Goal: Task Accomplishment & Management: Complete application form

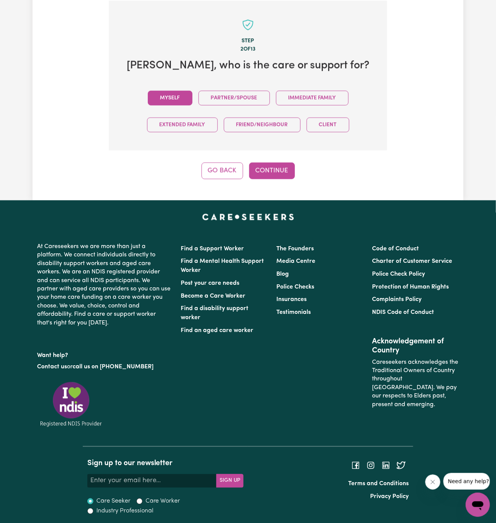
click at [168, 91] on button "Myself" at bounding box center [170, 98] width 45 height 15
click at [283, 164] on button "Continue" at bounding box center [272, 170] width 46 height 17
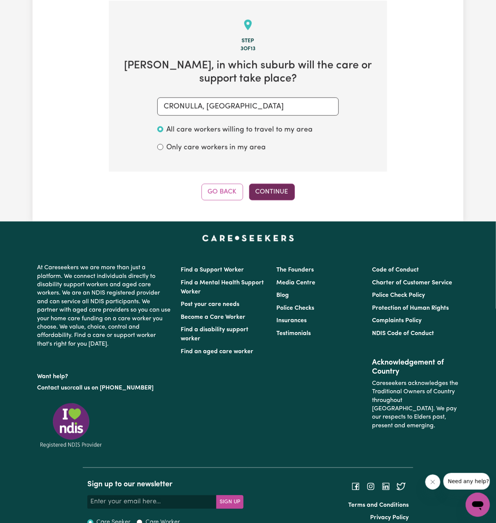
click at [265, 191] on button "Continue" at bounding box center [272, 192] width 46 height 17
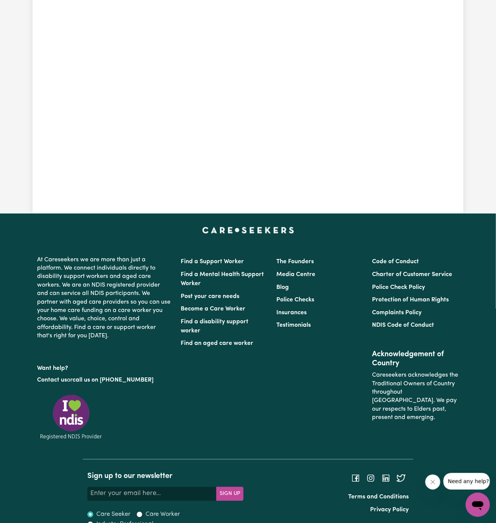
scroll to position [243, 0]
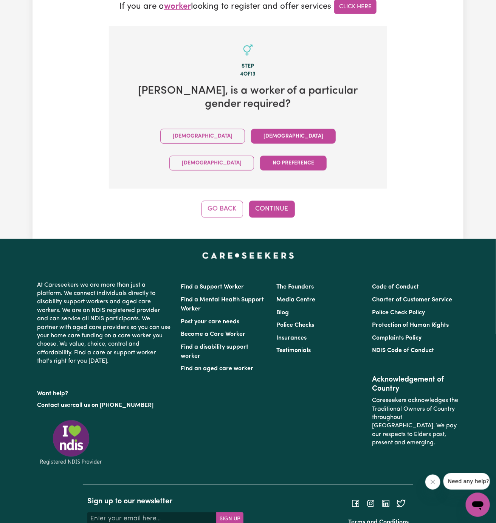
click at [164, 129] on button "Male" at bounding box center [202, 136] width 85 height 15
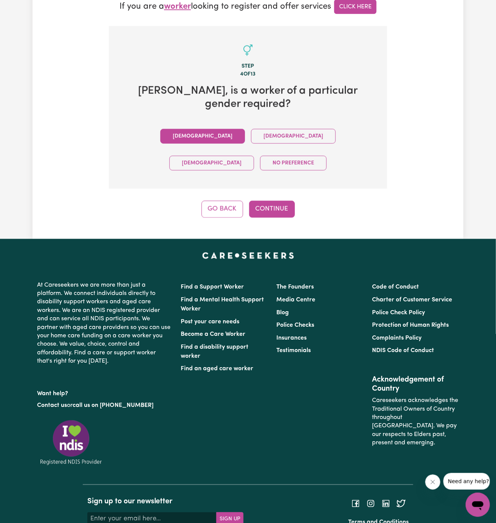
click at [286, 178] on div "Tell us your care and support requirements Welcome to Careseekers. We are excit…" at bounding box center [247, 11] width 431 height 455
click at [283, 201] on button "Continue" at bounding box center [272, 209] width 46 height 17
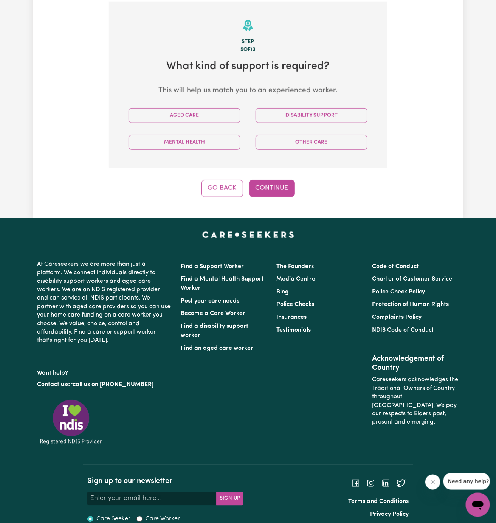
scroll to position [268, 0]
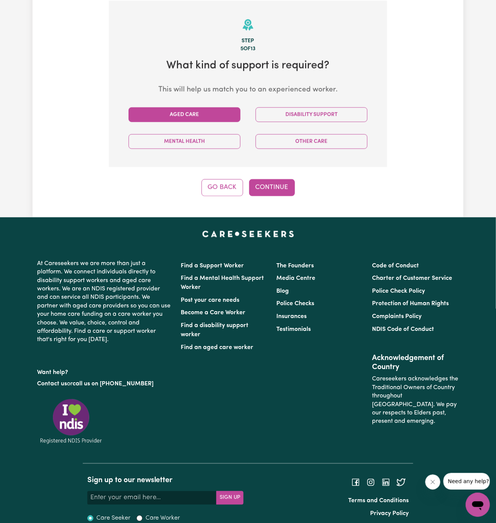
click at [219, 116] on button "Aged Care" at bounding box center [184, 114] width 112 height 15
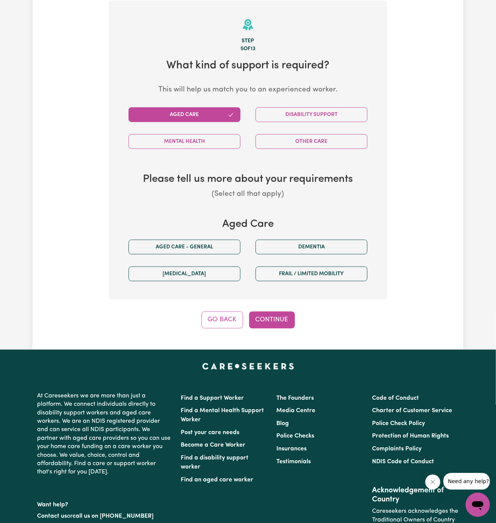
click at [201, 254] on div "Aged care - General" at bounding box center [184, 247] width 127 height 27
click at [217, 246] on button "Aged care - General" at bounding box center [184, 247] width 112 height 15
click at [274, 321] on button "Continue" at bounding box center [272, 319] width 46 height 17
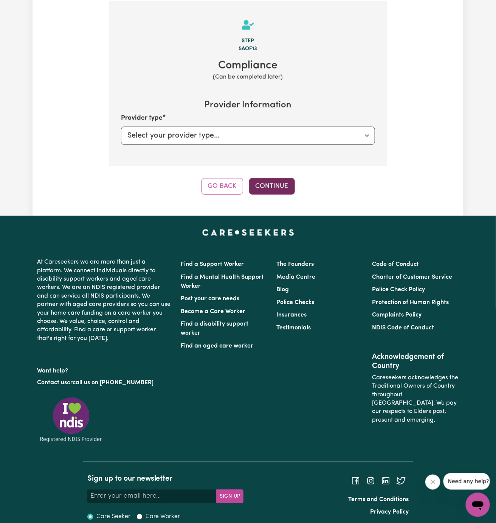
click at [276, 182] on button "Continue" at bounding box center [272, 186] width 46 height 17
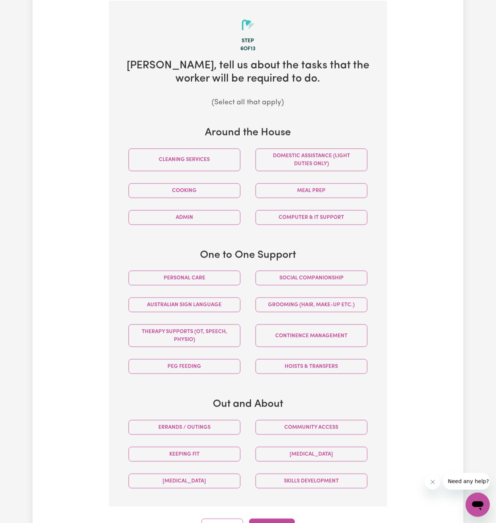
drag, startPoint x: 401, startPoint y: 285, endPoint x: 385, endPoint y: 285, distance: 15.9
click at [390, 285] on div "Tell us your care and support requirements Welcome to Careseekers. We are excit…" at bounding box center [247, 157] width 431 height 755
click at [231, 271] on button "Personal care" at bounding box center [184, 278] width 112 height 15
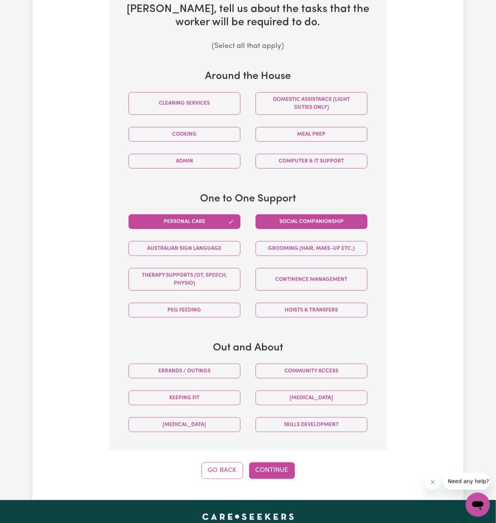
scroll to position [334, 0]
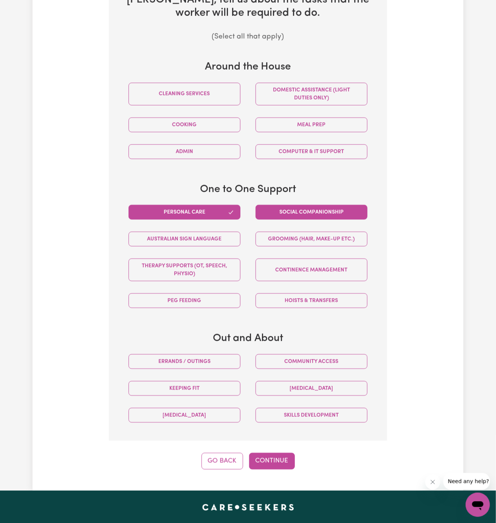
click at [335, 212] on button "Social companionship" at bounding box center [311, 212] width 112 height 15
click at [269, 459] on button "Continue" at bounding box center [272, 461] width 46 height 17
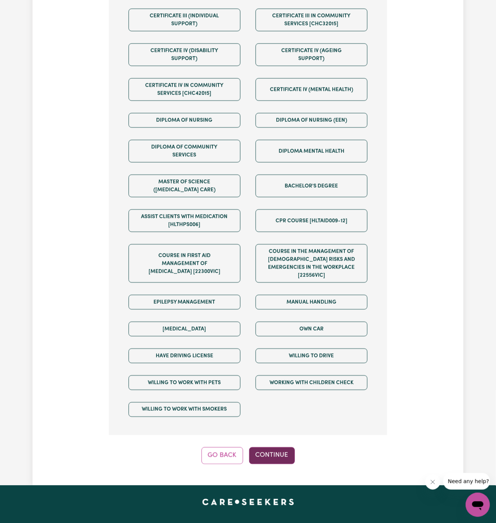
click at [282, 447] on button "Continue" at bounding box center [272, 455] width 46 height 17
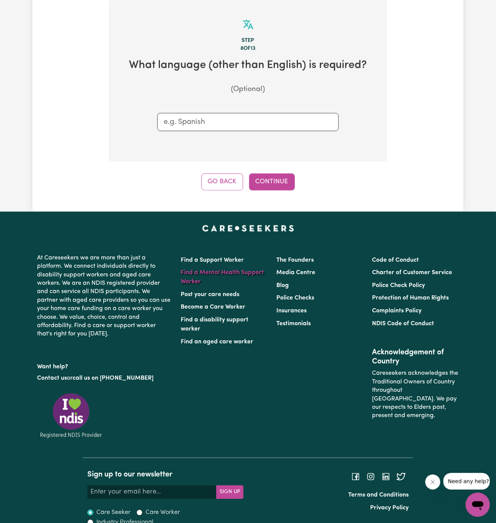
scroll to position [268, 0]
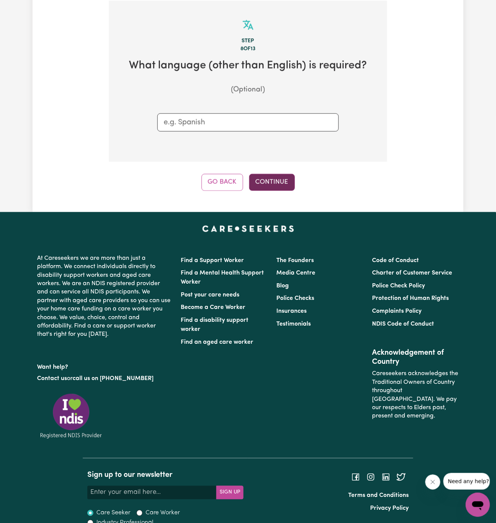
click at [266, 188] on button "Continue" at bounding box center [272, 182] width 46 height 17
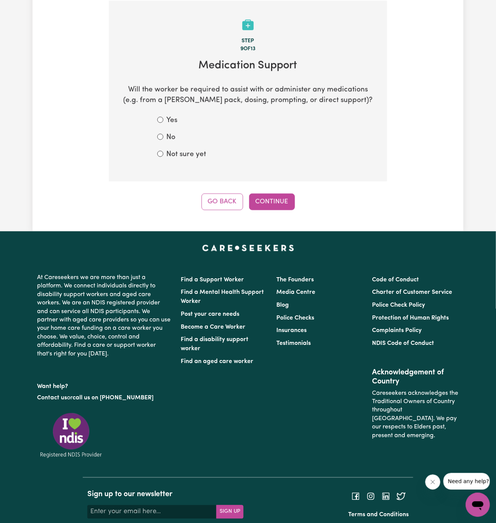
click at [185, 155] on label "Not sure yet" at bounding box center [186, 154] width 40 height 11
click at [163, 155] on input "Not sure yet" at bounding box center [160, 154] width 6 height 6
radio input "true"
click at [272, 200] on button "Continue" at bounding box center [272, 201] width 46 height 17
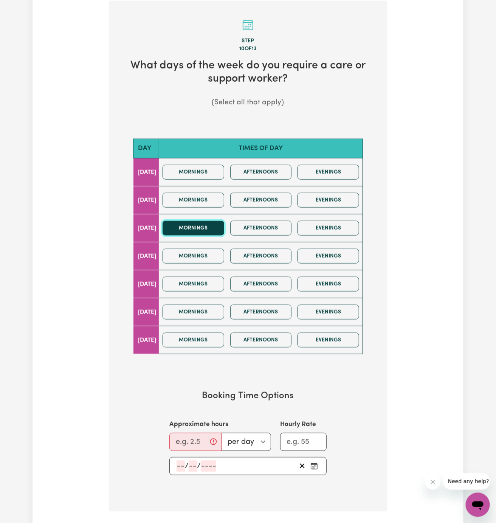
click at [218, 227] on button "Mornings" at bounding box center [193, 228] width 62 height 15
click at [196, 434] on input "Approximate hours" at bounding box center [195, 442] width 52 height 18
type input "2"
click at [158, 402] on section "Booking Time Options Approximate hours 2 per day per week Hourly Rate / /" at bounding box center [248, 432] width 254 height 108
click at [178, 460] on input "number" at bounding box center [180, 465] width 8 height 11
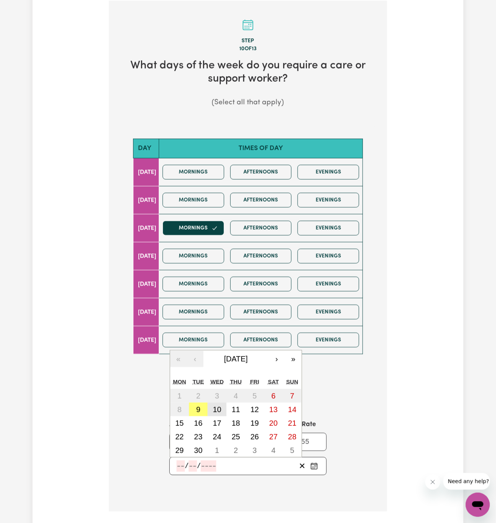
click at [220, 406] on abbr "10" at bounding box center [217, 409] width 8 height 8
type input "2025-09-10"
type input "10"
type input "9"
type input "2025"
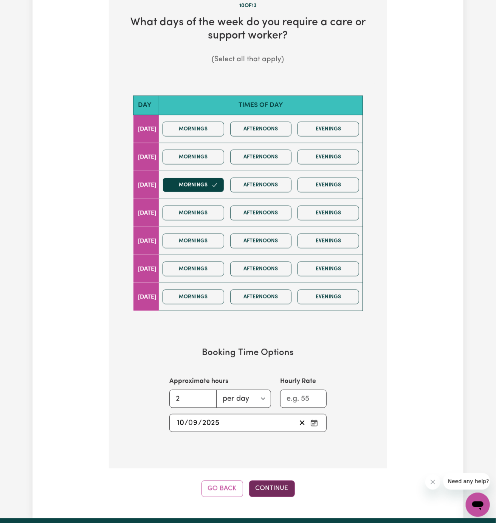
click at [272, 483] on button "Continue" at bounding box center [272, 488] width 46 height 17
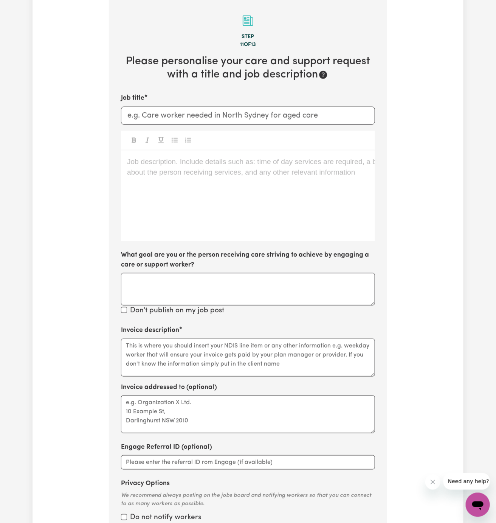
scroll to position [268, 0]
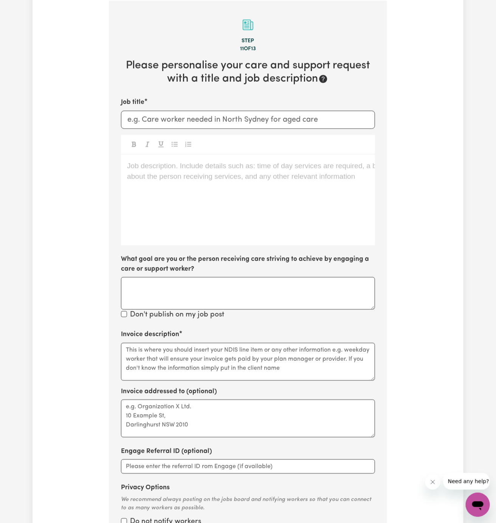
click at [138, 204] on div "Job description. Include details such as: time of day services are required, a …" at bounding box center [248, 200] width 254 height 91
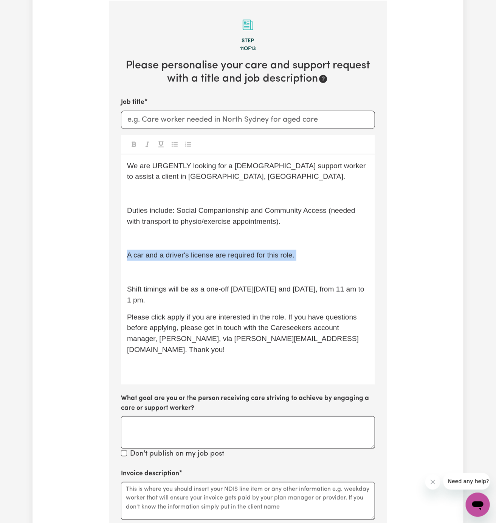
drag, startPoint x: 143, startPoint y: 264, endPoint x: 109, endPoint y: 250, distance: 36.6
click at [109, 250] on section "Step 11 of 13 Please personalise your care and support request with a title and…" at bounding box center [248, 348] width 278 height 695
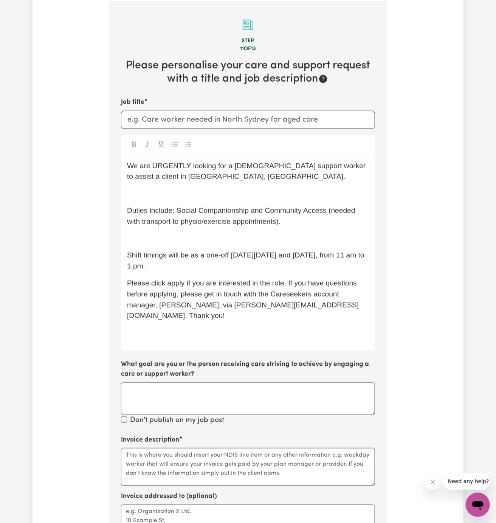
click at [143, 241] on p "﻿" at bounding box center [248, 238] width 242 height 11
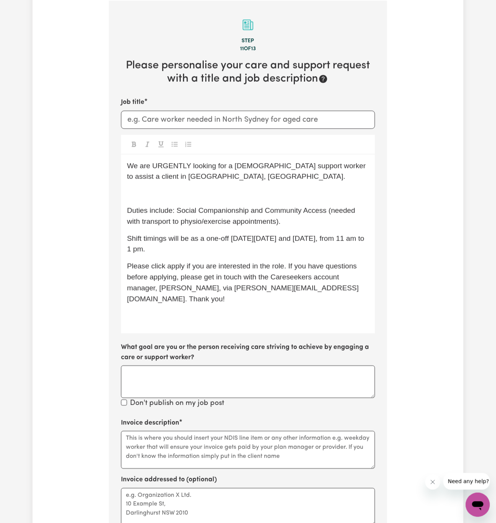
click at [133, 197] on p "﻿" at bounding box center [248, 193] width 242 height 11
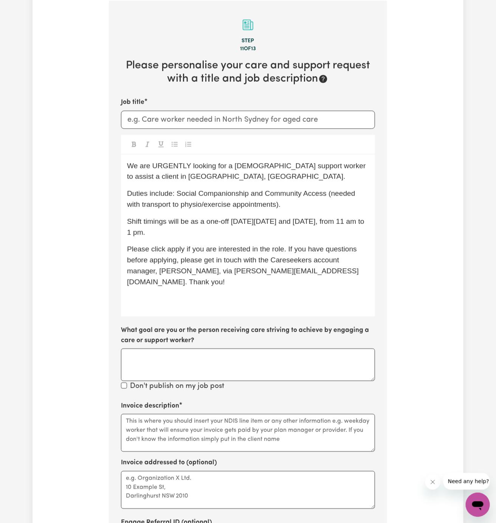
click at [181, 129] on div "Job title We are URGENTLY looking for a female support worker to assist a clien…" at bounding box center [248, 244] width 254 height 294
click at [182, 117] on input "Job title" at bounding box center [248, 120] width 254 height 18
click at [286, 123] on input "Male Support Worker Needed In" at bounding box center [248, 120] width 254 height 18
paste input "Cronulla, NSW"
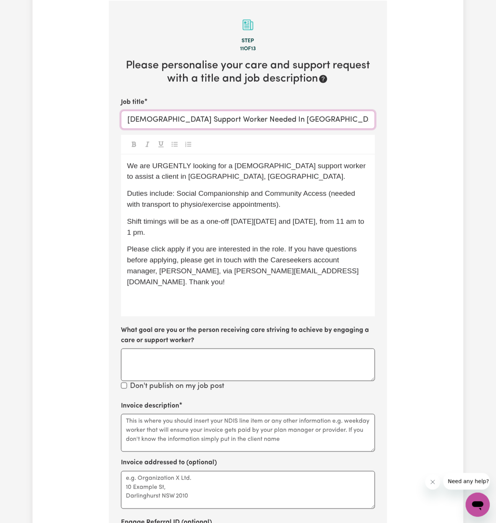
type input "Male Support Worker Needed In Cronulla, NSW"
click at [173, 223] on span "Shift timings will be as a one-off on Wednesday, 10/9 and 17/9, from 11 am to 1…" at bounding box center [246, 226] width 239 height 19
click at [174, 277] on div "We are URGENTLY looking for a female support worker to assist a client in Fresh…" at bounding box center [248, 236] width 254 height 162
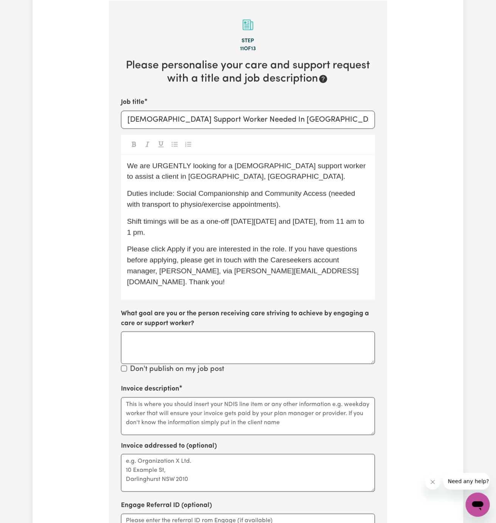
click at [204, 245] on span "Please click Apply if you are interested in the role. If you have questions bef…" at bounding box center [243, 265] width 232 height 40
click at [236, 166] on span "We are URGENTLY looking for a female support worker to assist a client in Fresh…" at bounding box center [247, 171] width 241 height 19
click at [236, 166] on span "We are URGENTLY looking for a male support worker to assist a client in Freshwa…" at bounding box center [247, 171] width 241 height 19
click at [239, 166] on span "We are URGENTLY looking for a male support worker to assist a client in Freshwa…" at bounding box center [247, 171] width 241 height 19
drag, startPoint x: 240, startPoint y: 116, endPoint x: 311, endPoint y: 114, distance: 71.8
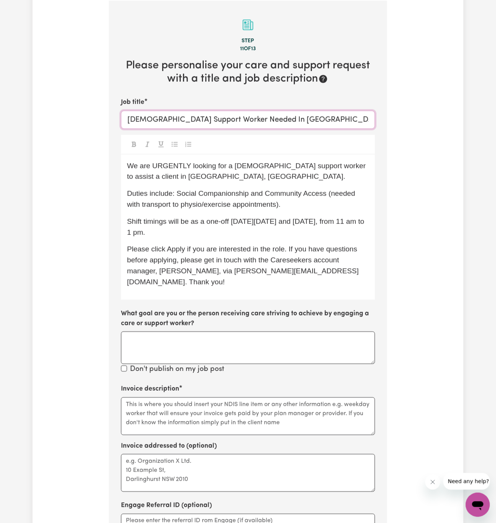
click at [311, 114] on input "Male Support Worker Needed In Cronulla, NSW" at bounding box center [248, 120] width 254 height 18
click at [174, 175] on span "We are URGENTLY looking for a male support worker to assist a client in Freshwa…" at bounding box center [247, 171] width 241 height 19
drag, startPoint x: 182, startPoint y: 179, endPoint x: 118, endPoint y: 176, distance: 64.3
click at [118, 176] on section "Step 11 of 13 Please personalise your care and support request with a title and…" at bounding box center [248, 306] width 278 height 611
click at [177, 198] on p "Duties include: Social Companionship and Community Access (needed with transpor…" at bounding box center [248, 199] width 242 height 22
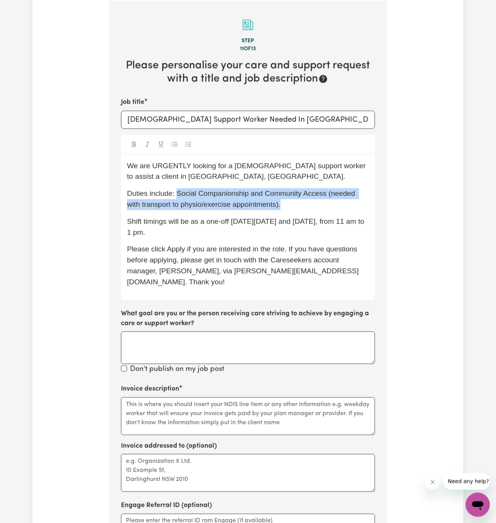
drag, startPoint x: 176, startPoint y: 194, endPoint x: 314, endPoint y: 205, distance: 138.3
click at [314, 205] on p "Duties include: Social Companionship and Community Access (needed with transpor…" at bounding box center [248, 199] width 242 height 22
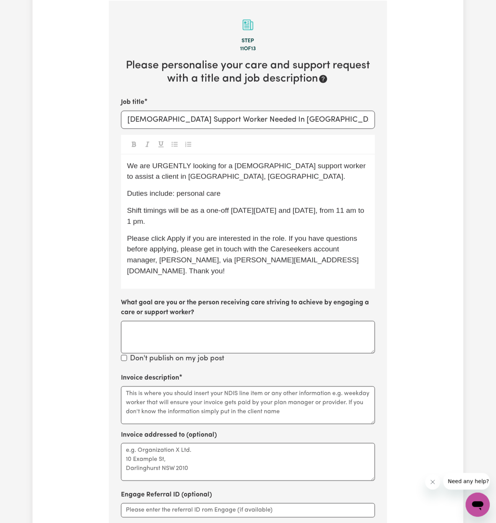
click at [244, 188] on p "Duties include: personal care" at bounding box center [248, 193] width 242 height 11
click at [247, 195] on p "Duties include: personal care" at bounding box center [248, 193] width 242 height 11
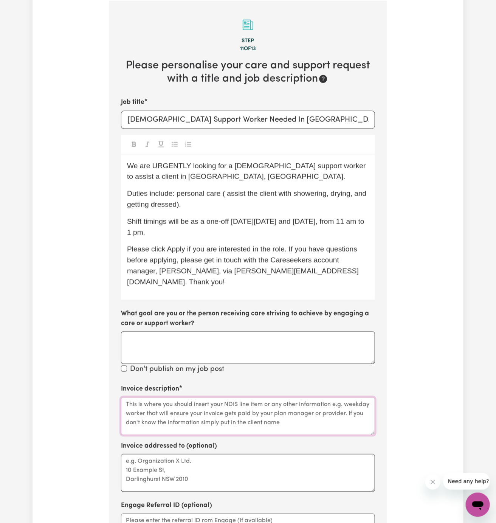
click at [215, 397] on textarea "Invoice description" at bounding box center [248, 416] width 254 height 38
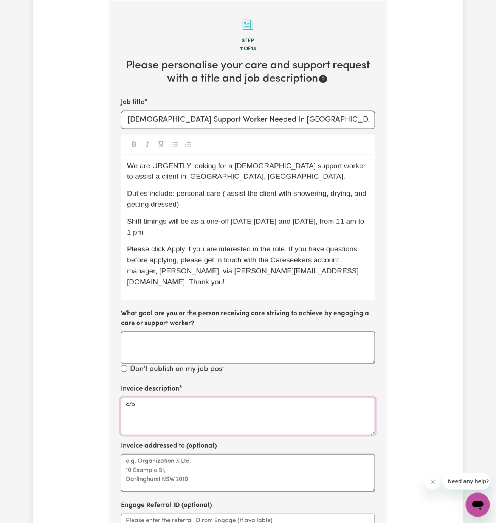
paste textarea "Vitality Clu"
type textarea "c/o Vitality Club"
click at [167, 384] on div "Invoice description c/o Vitality Club" at bounding box center [248, 409] width 254 height 51
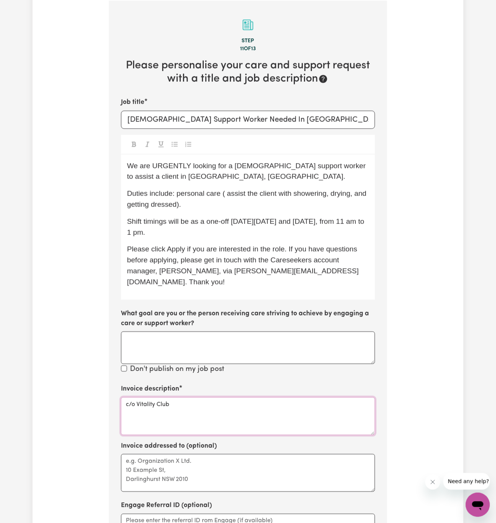
click at [166, 397] on textarea "c/o Vitality Club" at bounding box center [248, 416] width 254 height 38
click at [174, 477] on textarea "Invoice addressed to (optional)" at bounding box center [248, 473] width 254 height 38
paste textarea "c/o Vitality Club"
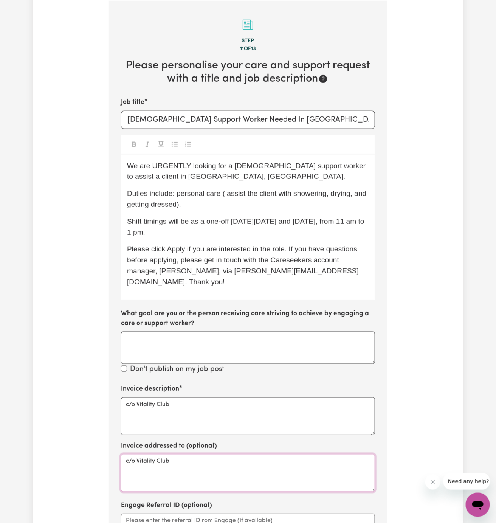
type textarea "c/o Vitality Club"
click at [227, 194] on span "Duties include: personal care ( assist the client with showering, drying, and g…" at bounding box center [247, 198] width 241 height 19
drag, startPoint x: 192, startPoint y: 221, endPoint x: 204, endPoint y: 234, distance: 17.9
click at [204, 234] on p "Shift timings will be as a one-off on Wednesday, 10/9 and 17/9, from 11 am to 1…" at bounding box center [248, 227] width 242 height 22
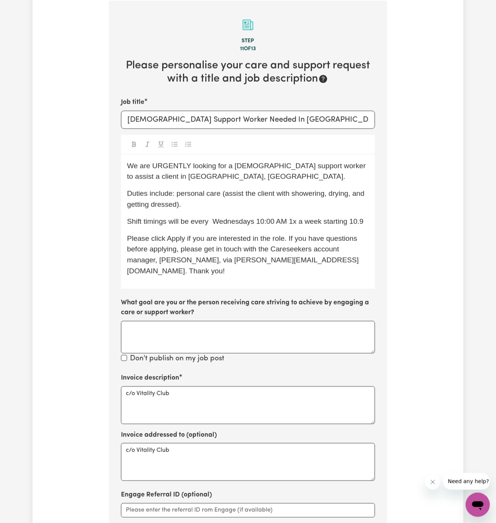
click at [212, 224] on span "Shift timings will be every Wednesdays 10:00 AM 1x a week starting 10.9" at bounding box center [245, 221] width 237 height 8
drag, startPoint x: 212, startPoint y: 224, endPoint x: 239, endPoint y: 224, distance: 27.2
click at [212, 224] on span "Shift timings will be every Wednesdays 10:00 AM 1x a week starting 10.9" at bounding box center [244, 221] width 234 height 8
click at [255, 219] on span "Shift timings will be every Wednesdays 10:00 AM 1x a week starting 10.9" at bounding box center [244, 221] width 234 height 8
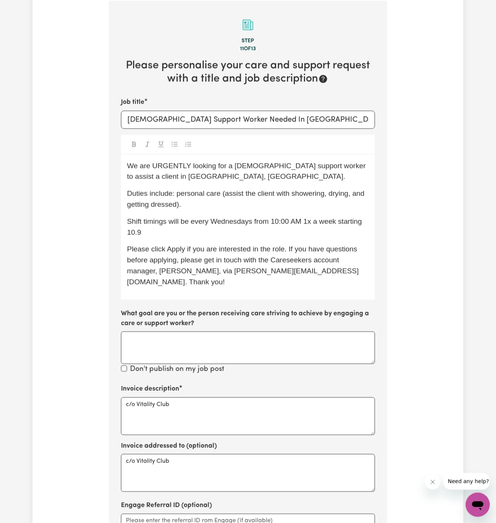
click at [312, 222] on span "Shift timings will be every Wednesdays from 10:00 AM 1x a week starting 10.9" at bounding box center [245, 226] width 237 height 19
drag, startPoint x: 345, startPoint y: 223, endPoint x: 363, endPoint y: 221, distance: 17.9
click at [353, 221] on span "Shift timings will be every Wednesdays from 10:00 AM to 12:00 PM, a week starti…" at bounding box center [240, 226] width 226 height 19
click at [377, 222] on section "Step 11 of 13 Please personalise your care and support request with a title and…" at bounding box center [248, 306] width 278 height 611
click at [359, 222] on p "Shift timings will be every Wednesdays from 10:00 AM to 12:00 PM, k starting 10…" at bounding box center [248, 227] width 242 height 22
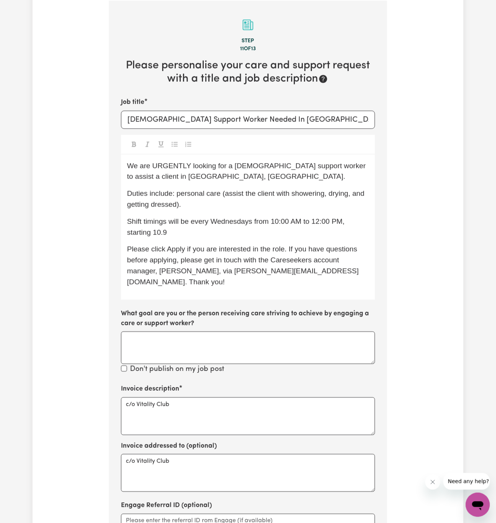
click at [222, 235] on p "Shift timings will be every Wednesdays from 10:00 AM to 12:00 PM, starting 10.9" at bounding box center [248, 227] width 242 height 22
click at [163, 232] on span "Shift timings will be every Wednesdays from 10:00 AM to 12:00 PM, starting 10.9" at bounding box center [237, 226] width 220 height 19
click at [190, 240] on div "We are URGENTLY looking for a male support worker to assist a client in Cronull…" at bounding box center [248, 227] width 254 height 145
click at [192, 237] on p "Shift timings will be every Wednesdays from 10:00 AM to 12:00 PM, starting 10.09" at bounding box center [248, 227] width 242 height 22
click at [230, 223] on span "Shift timings will be every Wednesdays from 10:00 AM to 12:00 PM, starting 10.0…" at bounding box center [237, 226] width 220 height 19
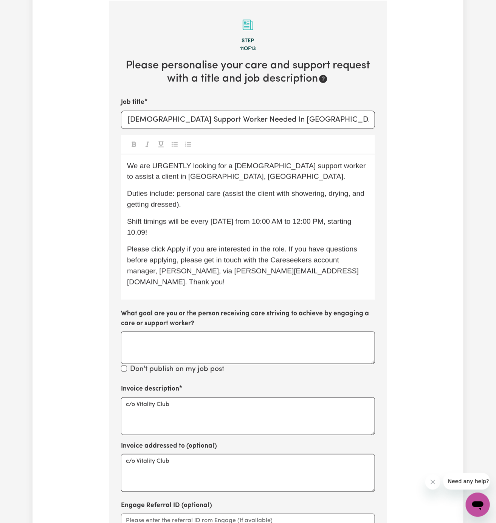
click at [306, 218] on span "Shift timings will be every Wednesday from 10:00 AM to 12:00 PM, starting 10.09!" at bounding box center [240, 226] width 226 height 19
click at [261, 237] on div "We are URGENTLY looking for a male support worker to assist a client in Cronull…" at bounding box center [248, 227] width 254 height 145
click at [198, 178] on p "We are URGENTLY looking for a male support worker to assist a client in Cronull…" at bounding box center [248, 172] width 242 height 22
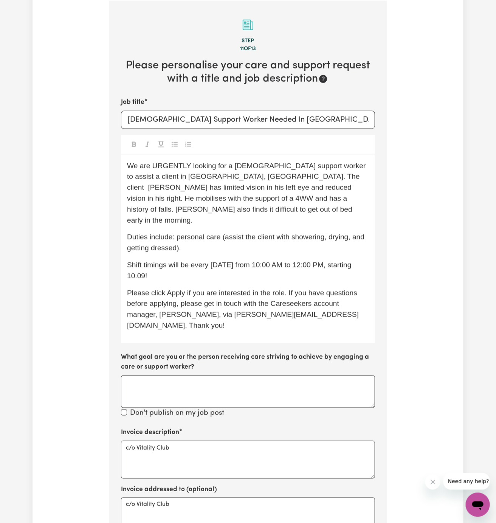
click at [223, 179] on span "We are URGENTLY looking for a male support worker to assist a client in Cronull…" at bounding box center [247, 193] width 241 height 62
click at [190, 198] on span "We are URGENTLY looking for a male support worker to assist a client in Cronull…" at bounding box center [247, 193] width 241 height 62
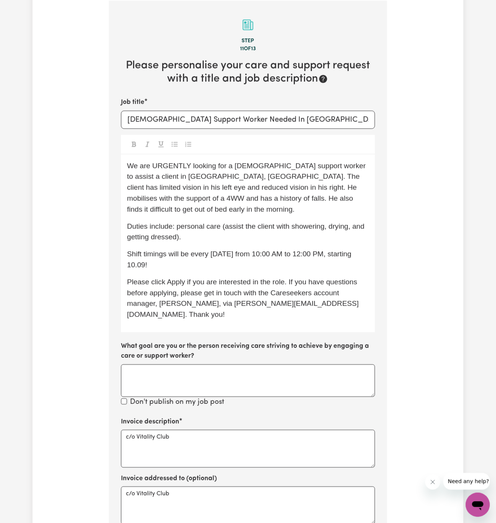
click at [255, 204] on p "We are URGENTLY looking for a male support worker to assist a client in Cronull…" at bounding box center [248, 188] width 242 height 54
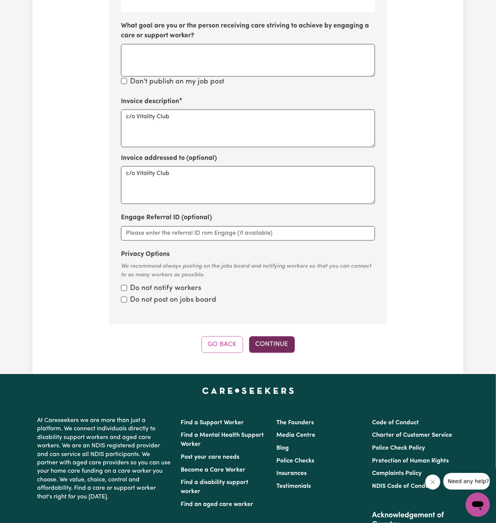
click at [281, 336] on button "Continue" at bounding box center [272, 344] width 46 height 17
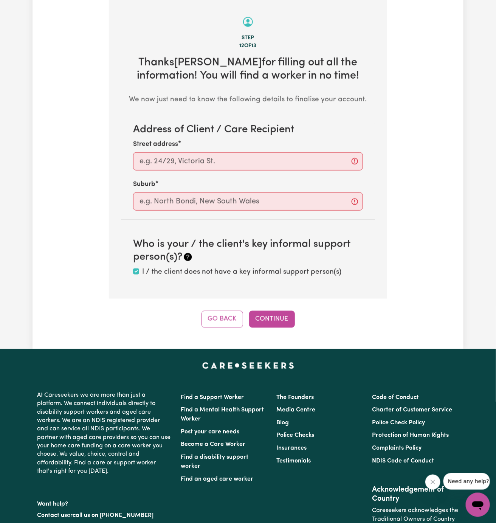
scroll to position [268, 0]
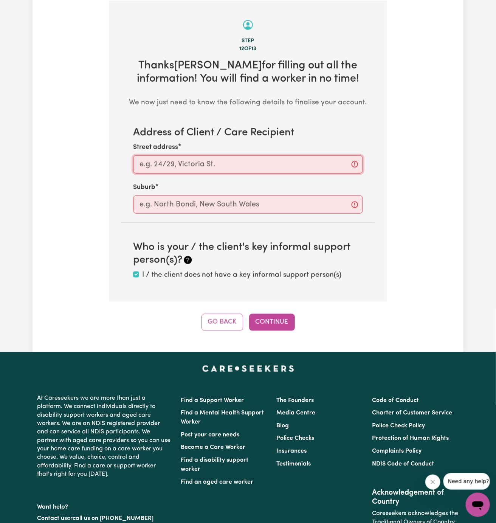
click at [209, 166] on input "Street address" at bounding box center [248, 164] width 230 height 18
paste input "Cronulla"
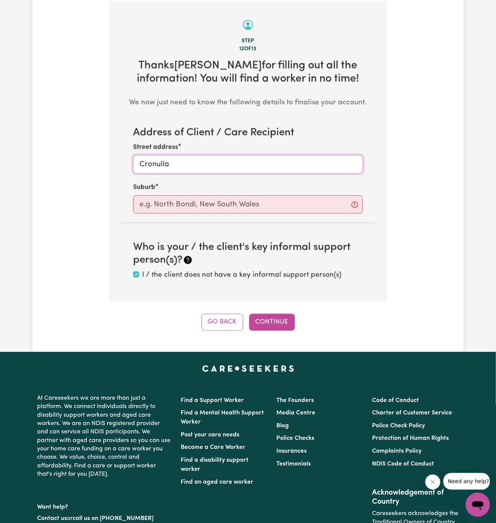
type input "Cronulla"
click at [206, 196] on input "text" at bounding box center [248, 204] width 230 height 18
paste input "Cronulla"
type input "Cronulla"
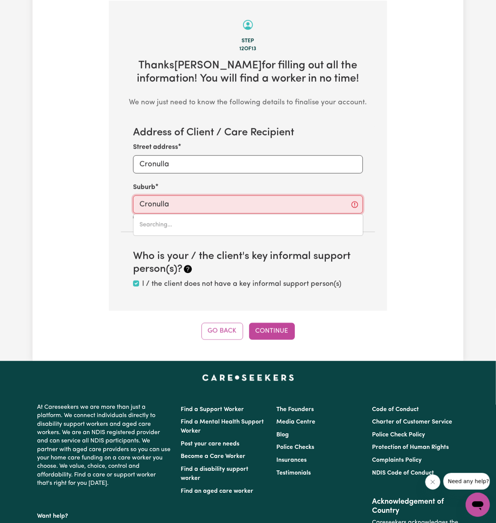
type input "Cronulla, New South Wales, 2230"
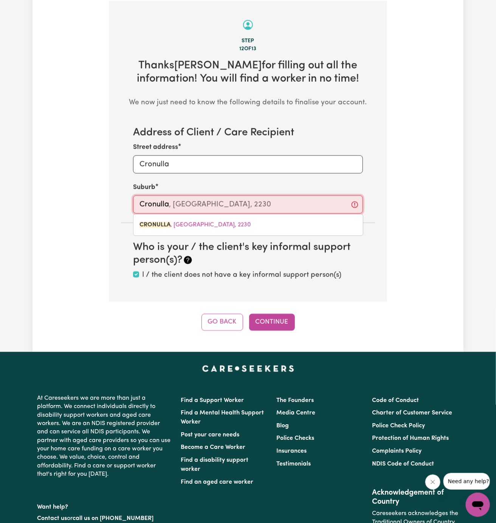
click at [220, 230] on link "CRONULLA , New South Wales, 2230" at bounding box center [247, 224] width 229 height 15
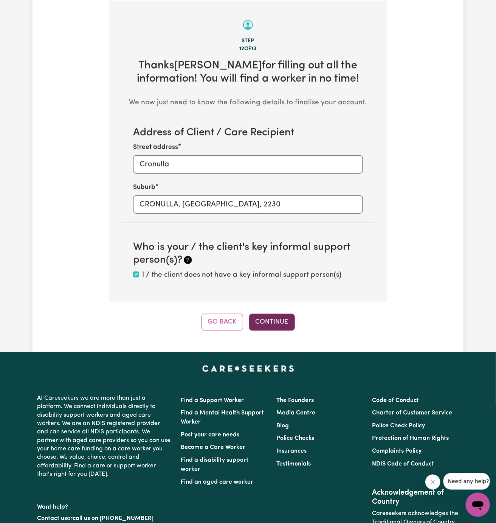
click at [276, 321] on button "Continue" at bounding box center [272, 322] width 46 height 17
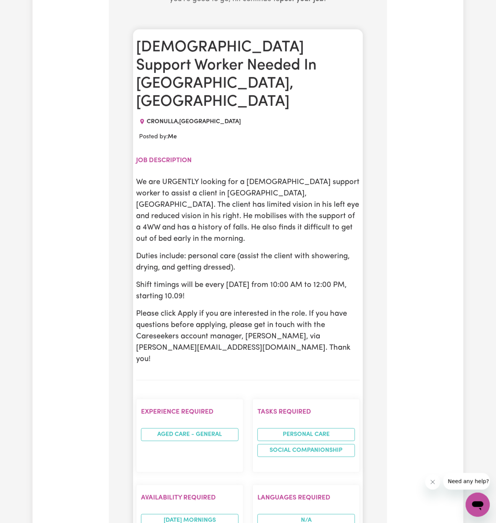
scroll to position [403, 0]
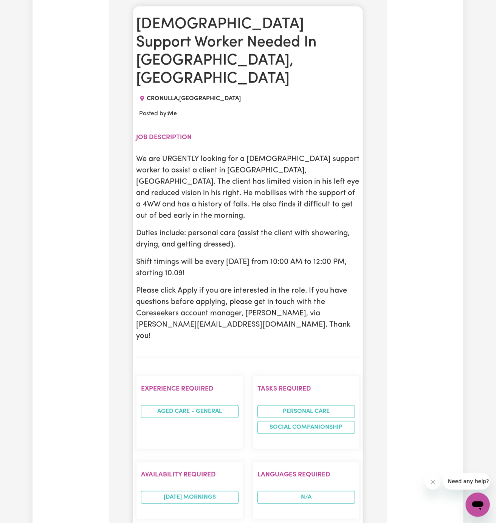
drag, startPoint x: 211, startPoint y: 225, endPoint x: 135, endPoint y: 122, distance: 128.0
click at [135, 122] on div "Male Support Worker Needed In Cronulla, NSW CRONULLA , New South Wales Posted b…" at bounding box center [248, 382] width 230 height 753
copy div "We are URGENTLY looking for a male support worker to assist a client in Cronull…"
click at [204, 227] on p "Duties include: personal care (assist the client with showering, drying, and ge…" at bounding box center [248, 238] width 224 height 23
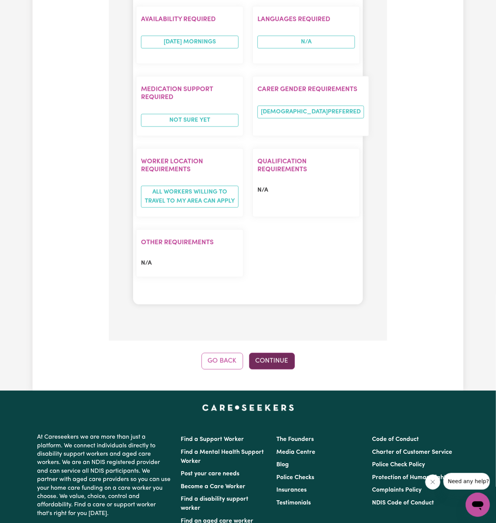
click at [280, 353] on button "Continue" at bounding box center [272, 361] width 46 height 17
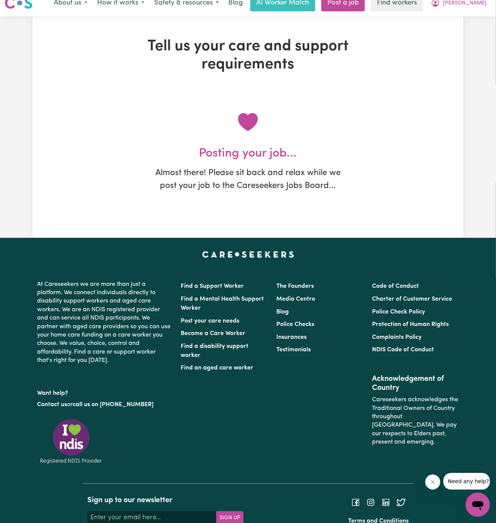
scroll to position [0, 0]
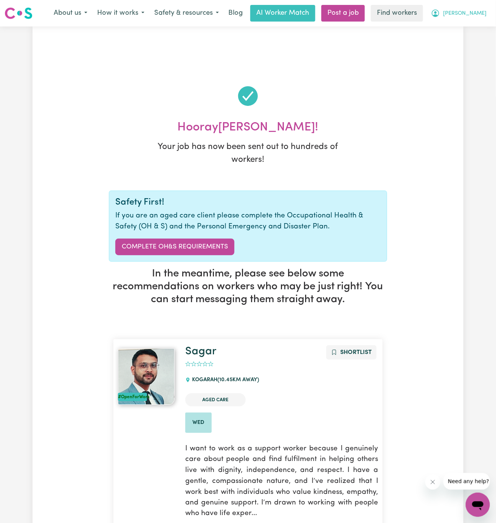
click at [481, 14] on span "James" at bounding box center [464, 13] width 43 height 8
click at [476, 31] on link "My Dashboard" at bounding box center [461, 29] width 60 height 14
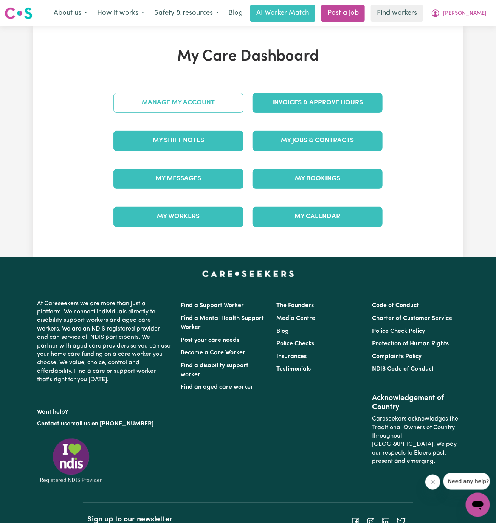
click at [230, 102] on link "Manage My Account" at bounding box center [178, 103] width 130 height 20
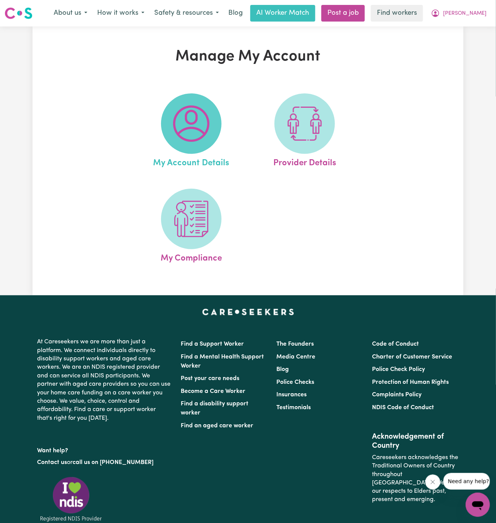
click at [190, 105] on img at bounding box center [191, 123] width 36 height 36
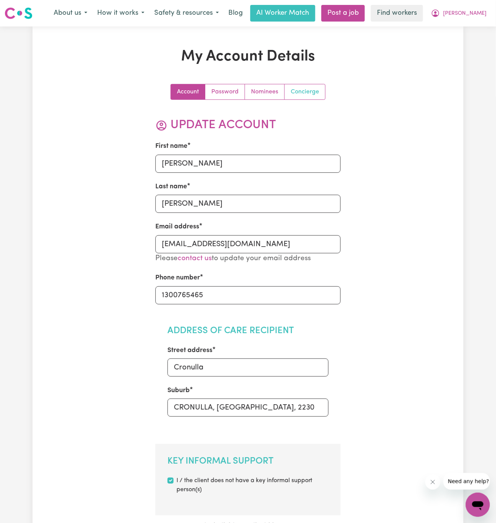
click at [312, 93] on link "Concierge" at bounding box center [305, 91] width 40 height 15
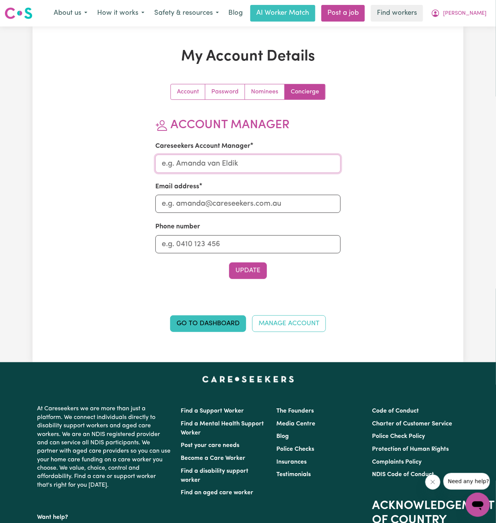
click at [242, 163] on input "Careseekers Account Manager" at bounding box center [248, 164] width 186 height 18
click at [232, 164] on input "Dyan" at bounding box center [248, 164] width 186 height 18
type input "Annie"
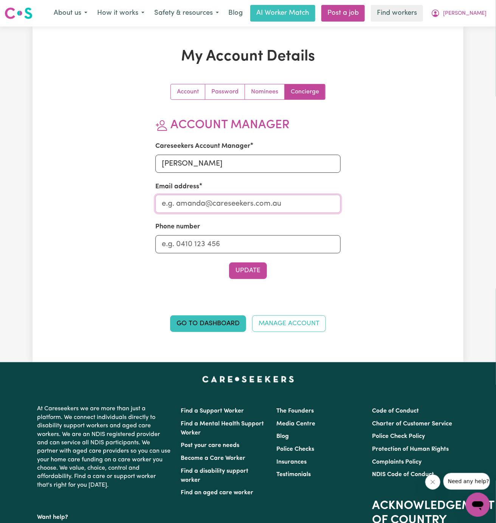
click at [236, 202] on input "Email address" at bounding box center [248, 204] width 186 height 18
type input "annie@careseekers.com.au"
click at [246, 241] on input "Phone number" at bounding box center [248, 244] width 186 height 18
type input "1300765465"
click at [252, 266] on button "Update" at bounding box center [248, 270] width 38 height 17
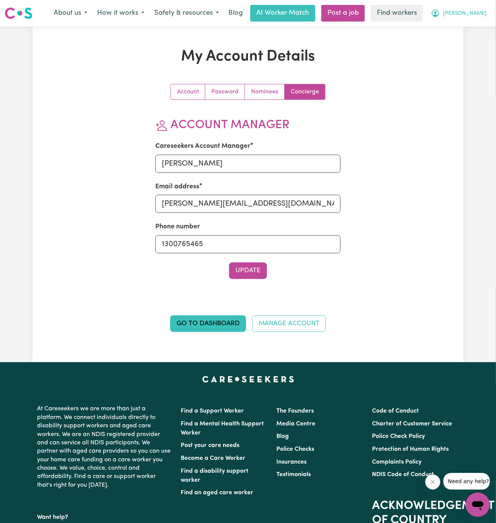
click at [482, 13] on span "James" at bounding box center [464, 13] width 43 height 8
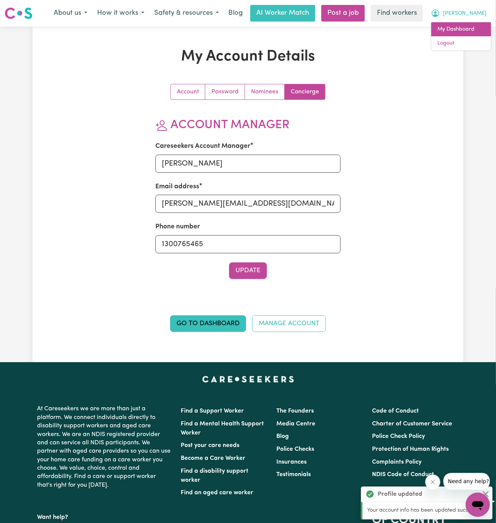
click at [467, 29] on link "My Dashboard" at bounding box center [461, 29] width 60 height 14
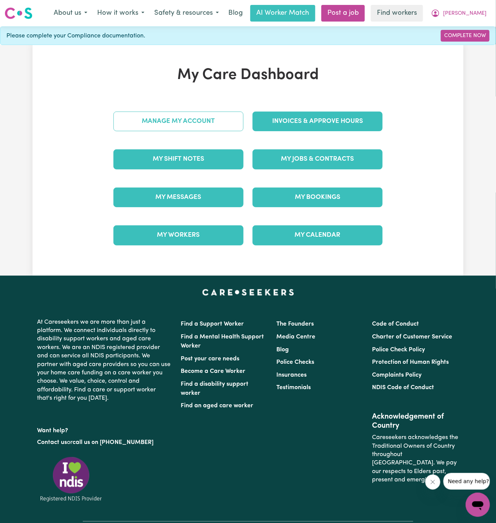
click at [198, 121] on link "Manage My Account" at bounding box center [178, 121] width 130 height 20
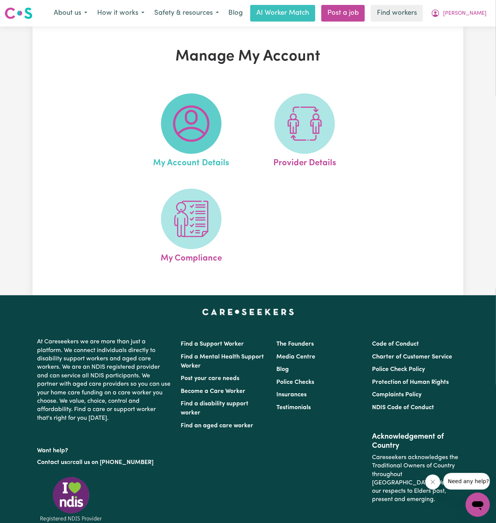
click at [188, 122] on img at bounding box center [191, 123] width 36 height 36
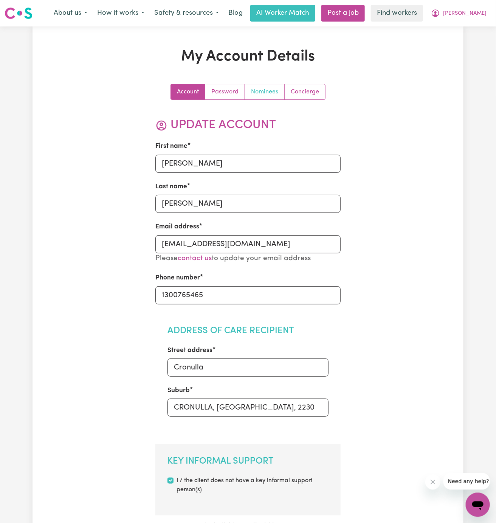
click at [264, 93] on link "Nominees" at bounding box center [265, 91] width 40 height 15
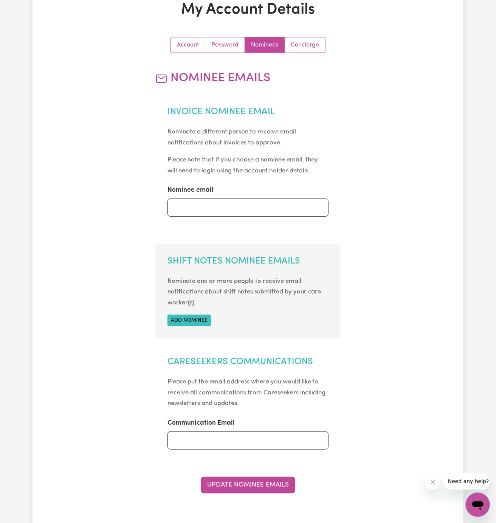
scroll to position [116, 0]
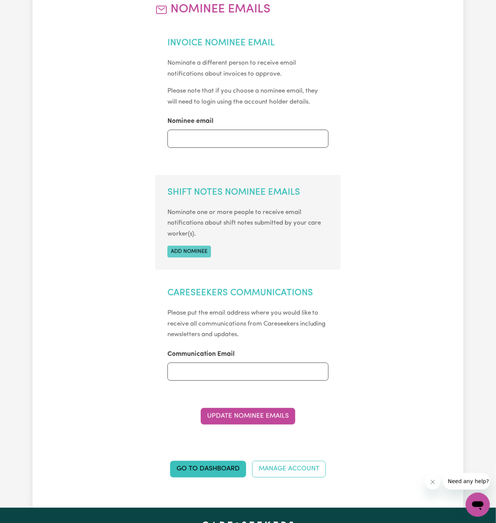
click at [188, 249] on button "Add nominee" at bounding box center [188, 252] width 43 height 12
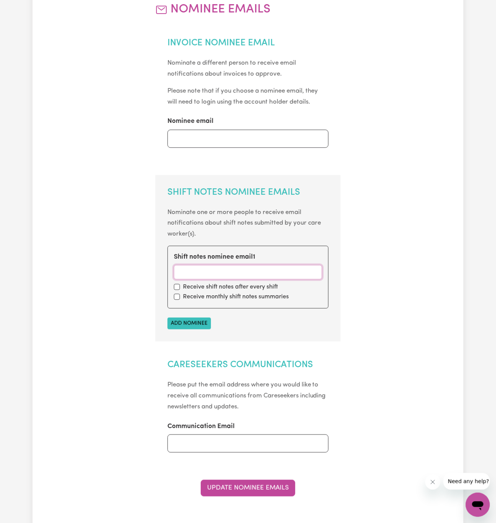
click at [213, 269] on input "Shift notes nominee email 1" at bounding box center [248, 272] width 148 height 14
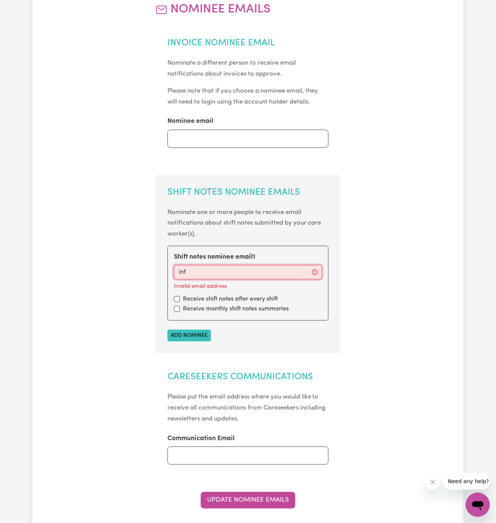
type input "info@vitalityclub.com.au"
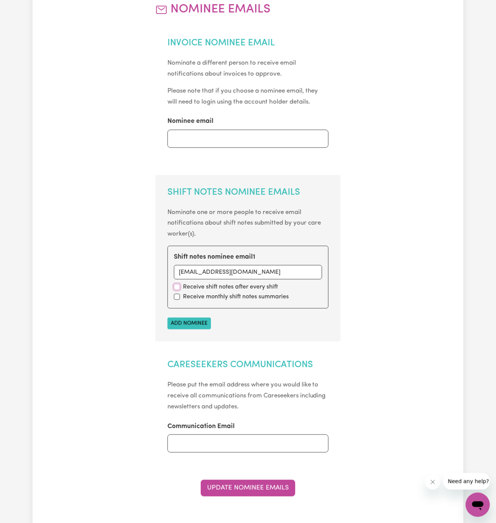
click at [175, 286] on input "checkbox" at bounding box center [177, 287] width 6 height 6
checkbox input "true"
click at [175, 297] on input "checkbox" at bounding box center [177, 297] width 6 height 6
checkbox input "true"
click at [269, 485] on button "Update Nominee Emails" at bounding box center [248, 488] width 94 height 17
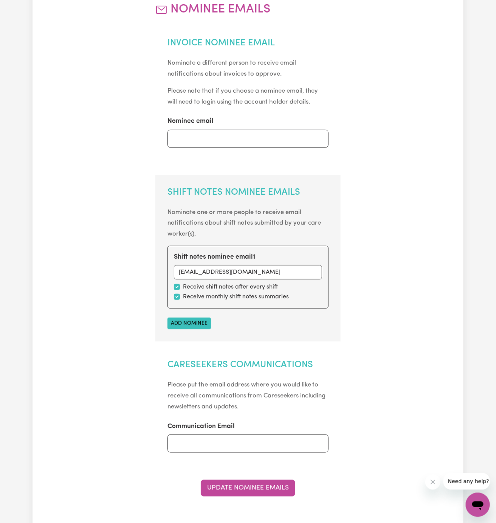
scroll to position [0, 0]
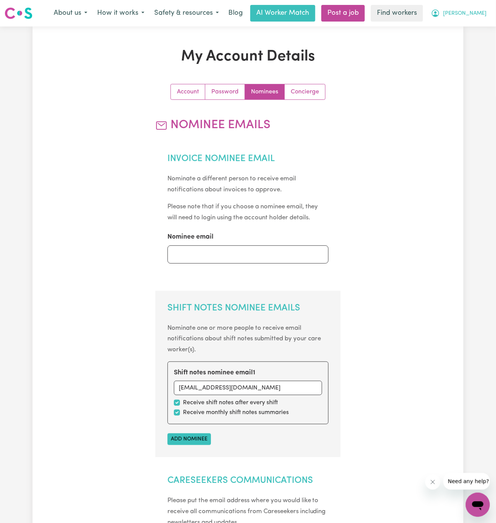
click at [482, 14] on span "James" at bounding box center [464, 13] width 43 height 8
click at [479, 23] on link "My Dashboard" at bounding box center [461, 29] width 60 height 14
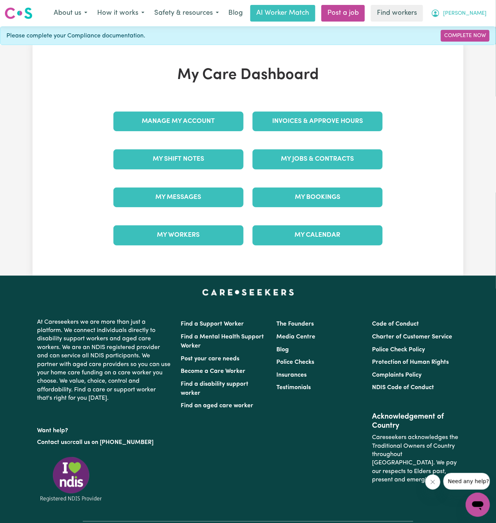
click at [475, 17] on span "James" at bounding box center [464, 13] width 43 height 8
click at [468, 42] on link "Logout" at bounding box center [461, 43] width 60 height 14
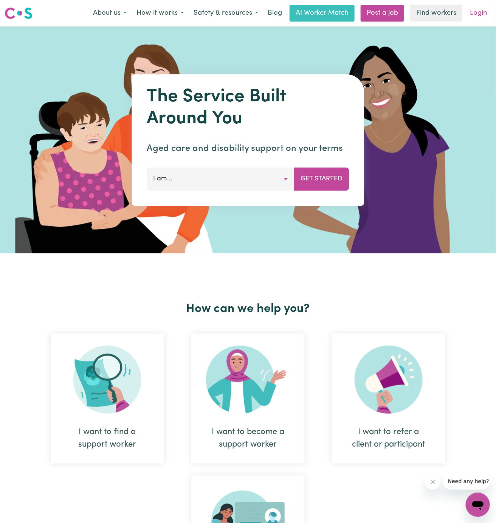
click at [477, 15] on link "Login" at bounding box center [478, 13] width 26 height 17
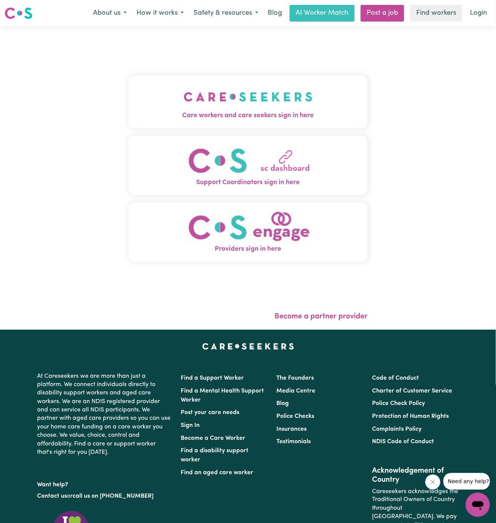
click at [254, 116] on span "Care workers and care seekers sign in here" at bounding box center [247, 116] width 239 height 10
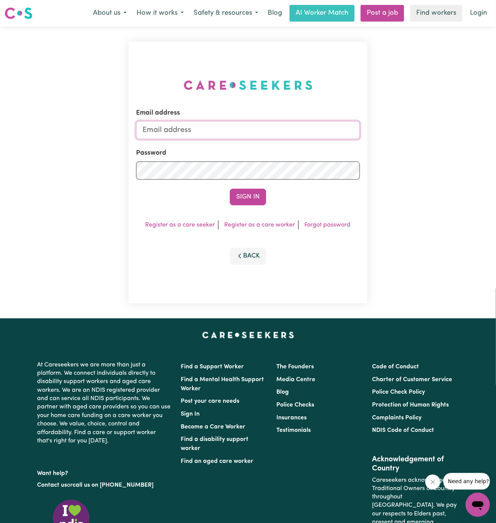
type input "dyan@careseekers.com.au"
click at [280, 133] on input "dyan@careseekers.com.au" at bounding box center [248, 130] width 224 height 18
click at [387, 9] on link "Post a job" at bounding box center [381, 13] width 43 height 17
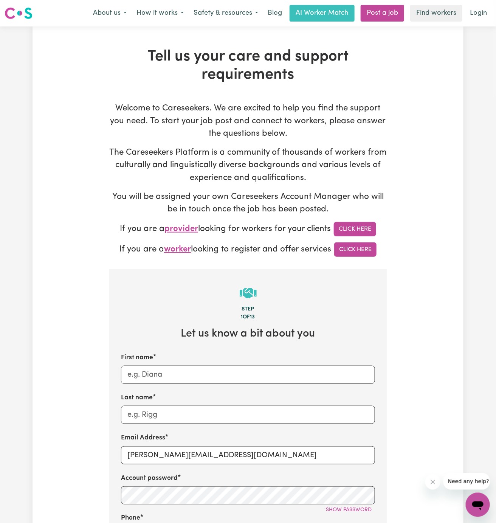
scroll to position [84, 0]
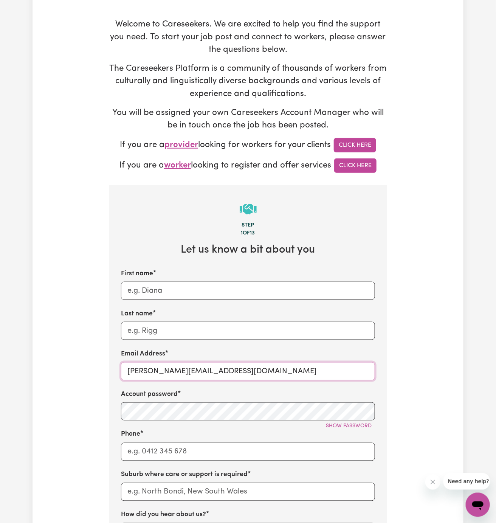
drag, startPoint x: 142, startPoint y: 371, endPoint x: 314, endPoint y: 371, distance: 172.7
click at [314, 371] on input "dyan@careseekers.com.au" at bounding box center [248, 371] width 254 height 18
drag, startPoint x: 145, startPoint y: 372, endPoint x: 304, endPoint y: 371, distance: 158.3
click at [304, 371] on input "dyan@careseekers.com.au" at bounding box center [248, 371] width 254 height 18
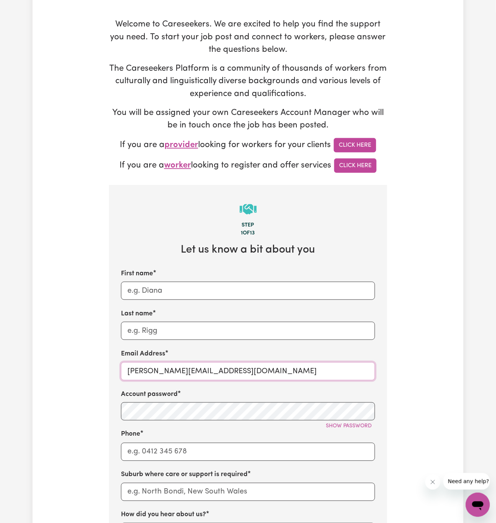
click at [178, 370] on input "dyan@careseekers.com.au" at bounding box center [248, 371] width 254 height 18
paste input "ClientRydePCS"
click at [178, 370] on input "ClientRydePCS@careseekers.com.au" at bounding box center [248, 371] width 254 height 18
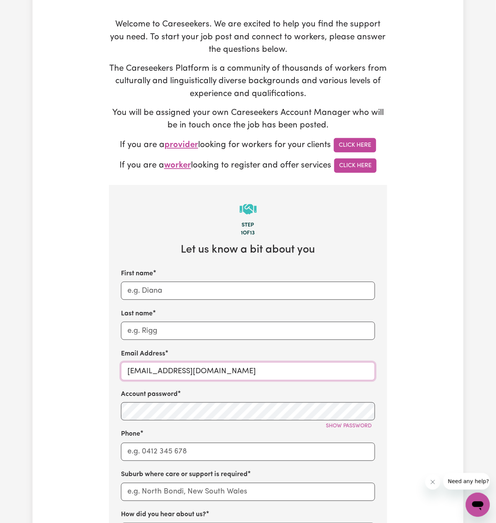
drag, startPoint x: 162, startPoint y: 370, endPoint x: 105, endPoint y: 370, distance: 57.4
click at [105, 370] on div "Tell us your care and support requirements Welcome to Careseekers. We are excit…" at bounding box center [247, 373] width 287 height 818
type input "ClientRydePCS@careseekers.com.au"
click at [179, 285] on input "First name" at bounding box center [248, 291] width 254 height 18
paste input "ClientRyde"
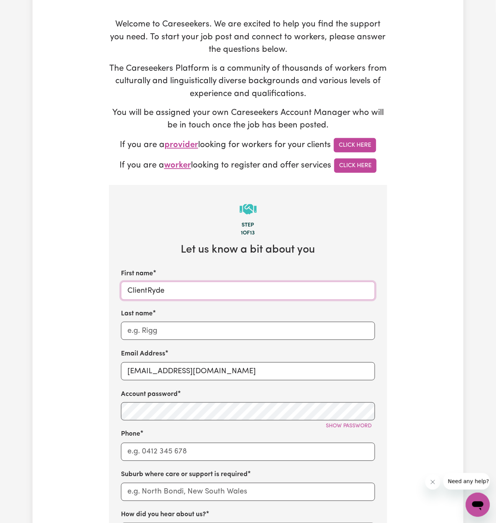
click at [147, 288] on input "ClientRyde" at bounding box center [248, 291] width 254 height 18
click at [152, 292] on input "Client Ryde" at bounding box center [248, 291] width 254 height 18
type input "Client Ryde"
click at [192, 320] on div "Last name" at bounding box center [248, 324] width 254 height 31
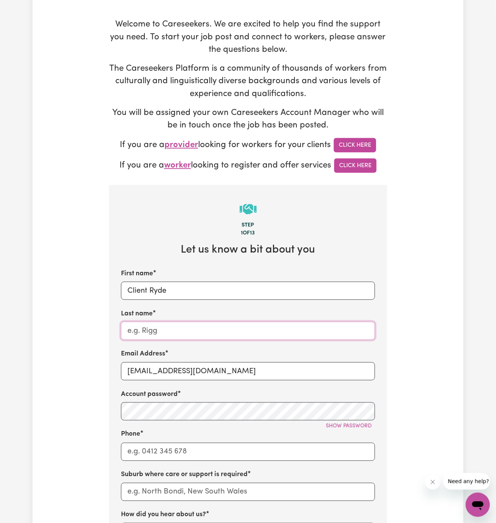
click at [194, 332] on input "Last name" at bounding box center [248, 331] width 254 height 18
paste input "Professional Care Services"
click at [193, 325] on input "Professional Care Services" at bounding box center [248, 331] width 254 height 18
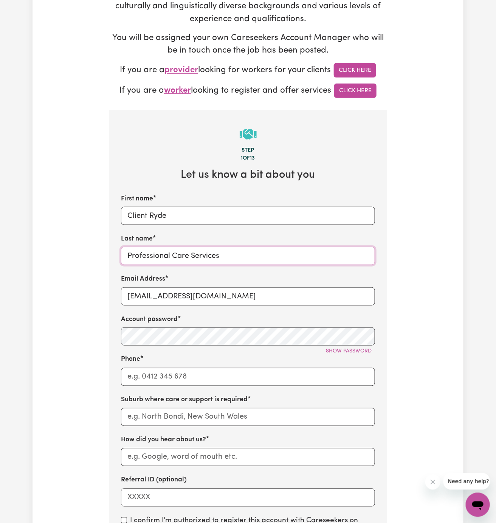
scroll to position [168, 0]
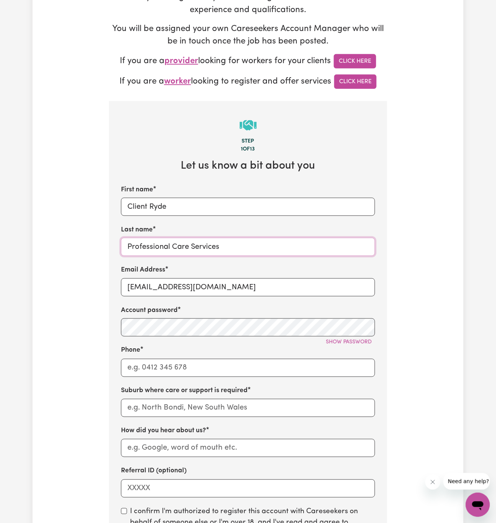
type input "Professional Care Services"
click at [185, 368] on input "Phone" at bounding box center [248, 368] width 254 height 18
type input "1300765465"
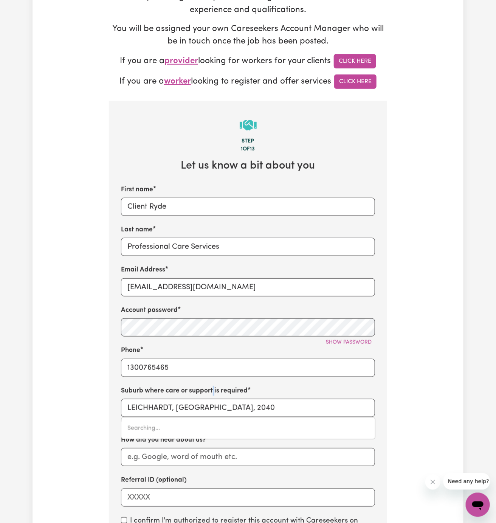
click at [212, 393] on label "Suburb where care or support is required" at bounding box center [184, 391] width 127 height 10
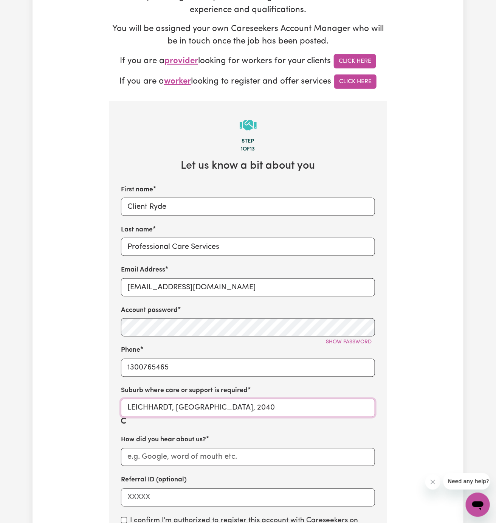
click at [213, 411] on input "LEICHHARDT, New South Wales, 2040" at bounding box center [248, 408] width 254 height 18
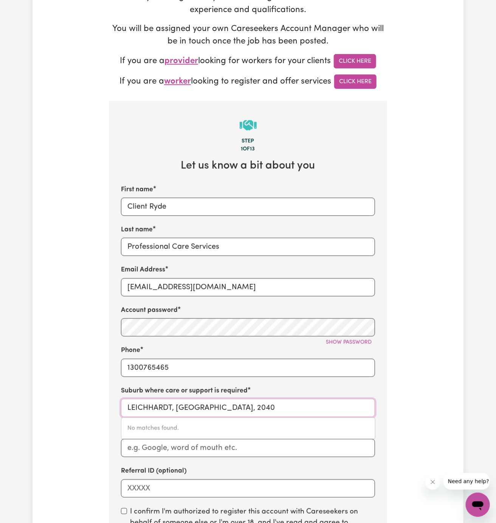
click at [213, 411] on input "LEICHHARDT, New South Wales, 2040" at bounding box center [248, 408] width 254 height 18
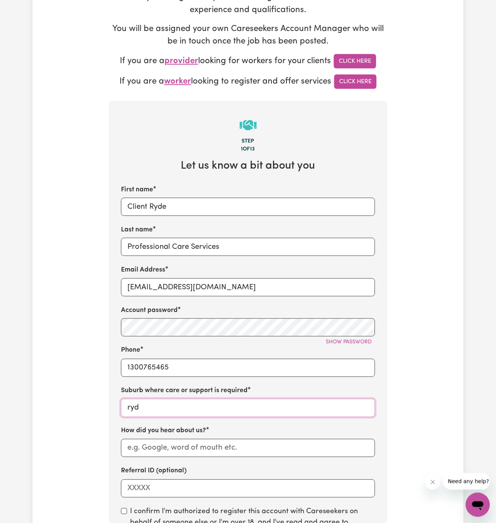
type input "ryde"
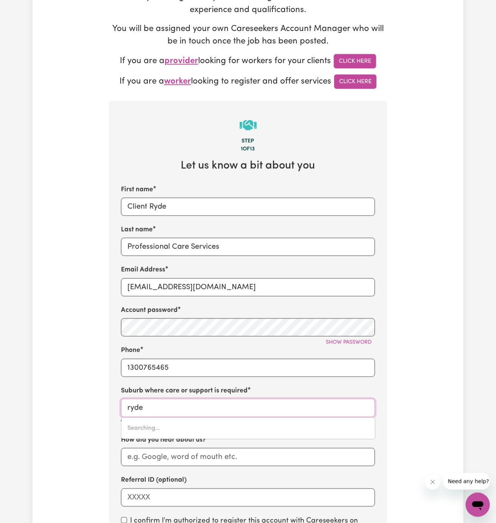
type input "ryde, New South Wales, 2112"
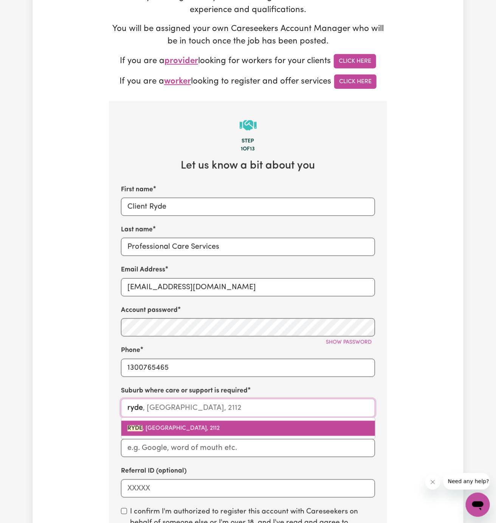
click at [184, 428] on span "RYDE , New South Wales, 2112" at bounding box center [173, 428] width 92 height 6
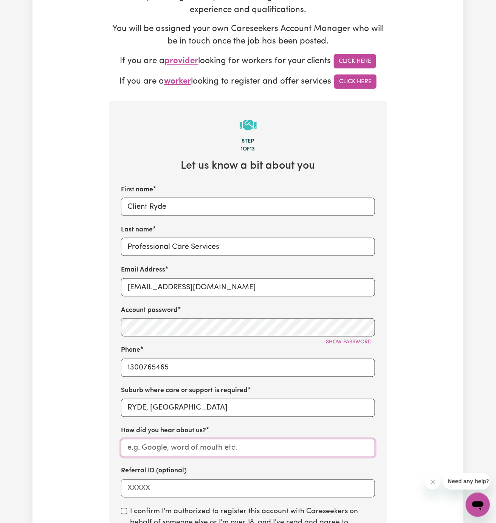
click at [185, 444] on input "How did you hear about us?" at bounding box center [248, 448] width 254 height 18
paste input "Professional Care Services"
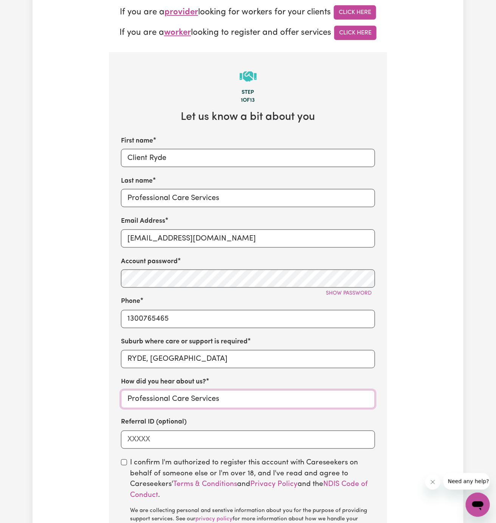
type input "Professional Care Services"
click at [125, 461] on input "checkbox" at bounding box center [124, 462] width 6 height 6
checkbox input "true"
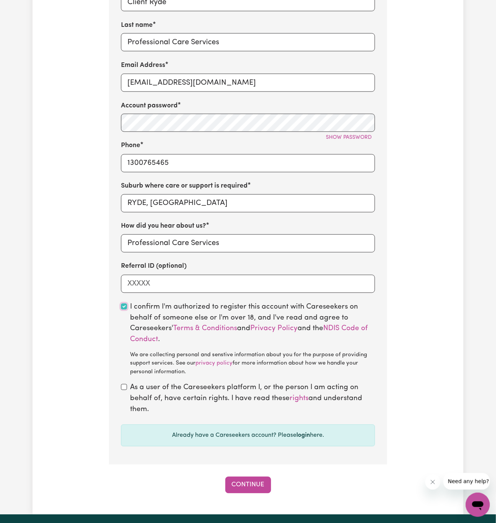
scroll to position [391, 0]
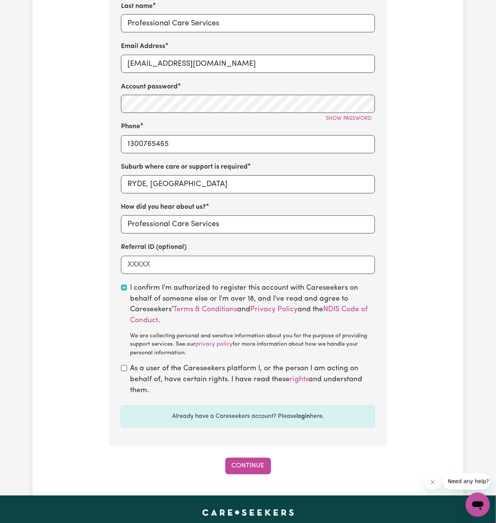
click at [127, 370] on div "As a user of the Careseekers platform I, or the person I am acting on behalf of…" at bounding box center [248, 380] width 254 height 32
click at [123, 368] on input "checkbox" at bounding box center [124, 368] width 6 height 6
checkbox input "true"
click at [238, 463] on button "Continue" at bounding box center [248, 466] width 46 height 17
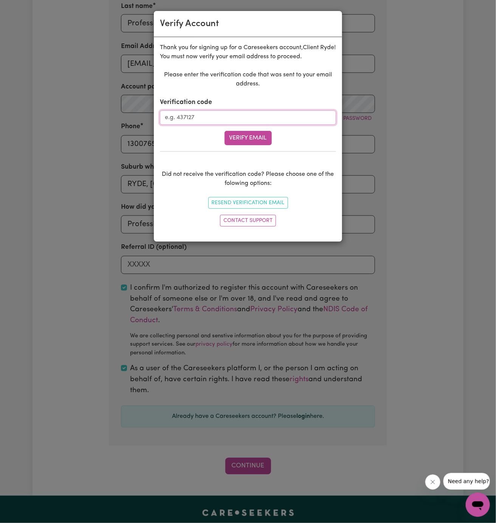
click at [202, 118] on input "Verification code" at bounding box center [248, 117] width 176 height 14
paste input "689785"
type input "689785"
click at [252, 138] on button "Verify Email" at bounding box center [247, 138] width 47 height 14
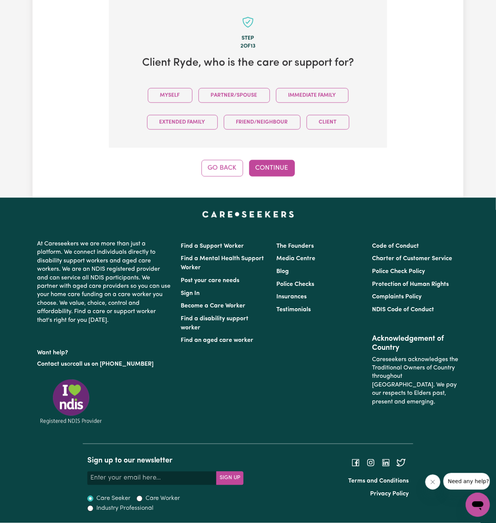
scroll to position [268, 0]
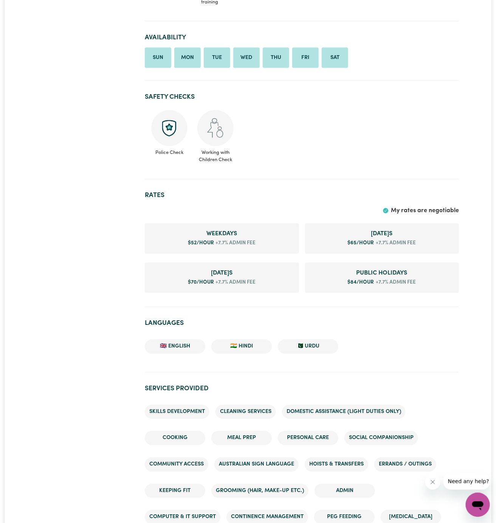
scroll to position [401, 0]
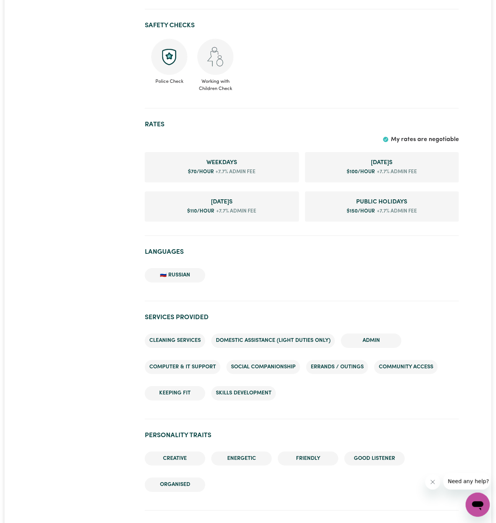
scroll to position [729, 0]
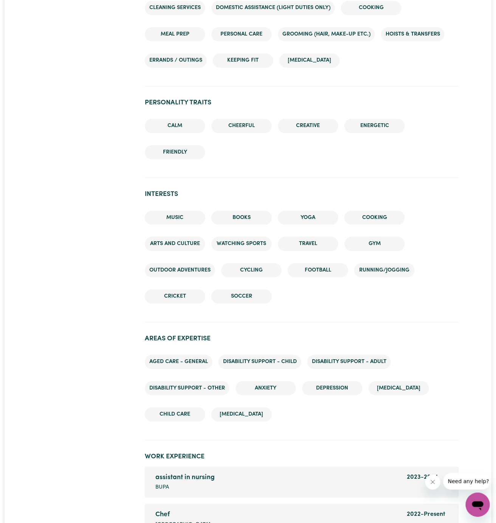
scroll to position [801, 0]
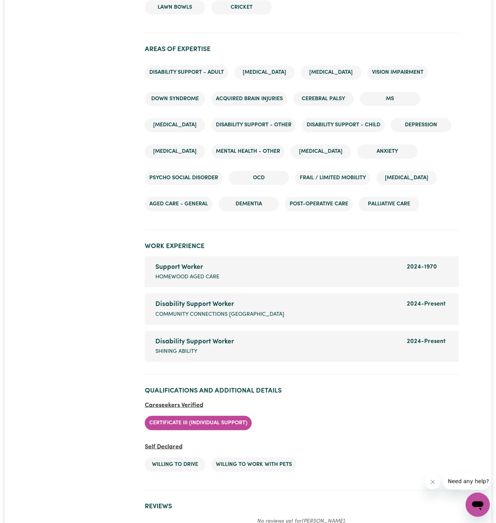
scroll to position [1002, 0]
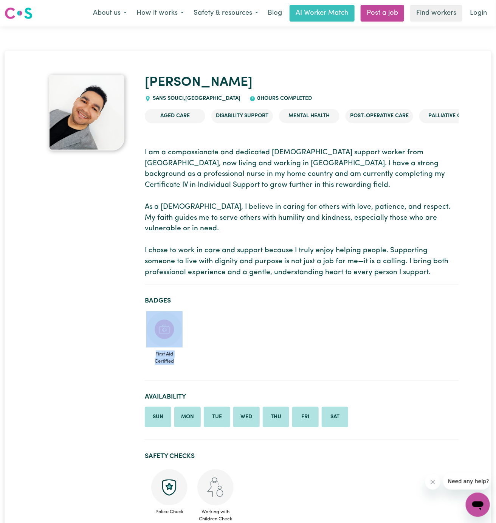
click at [365, 291] on section "Badges First Aid Certified" at bounding box center [302, 336] width 314 height 90
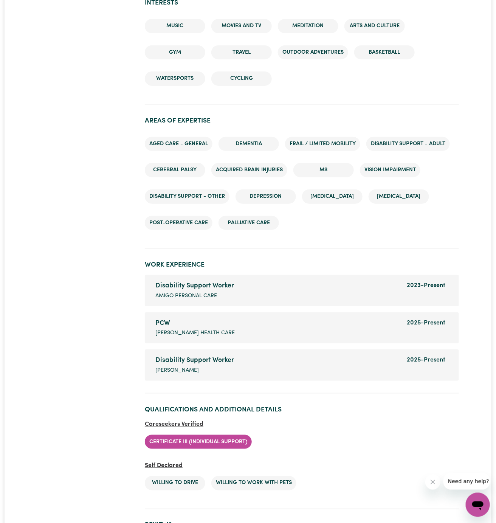
scroll to position [1008, 0]
